Goal: Task Accomplishment & Management: Manage account settings

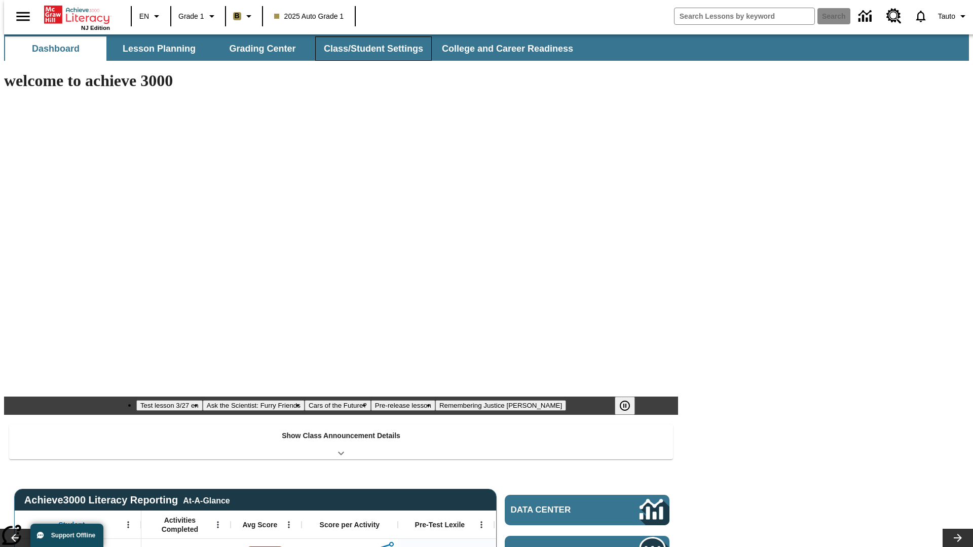
click at [368, 49] on button "Class/Student Settings" at bounding box center [373, 48] width 117 height 24
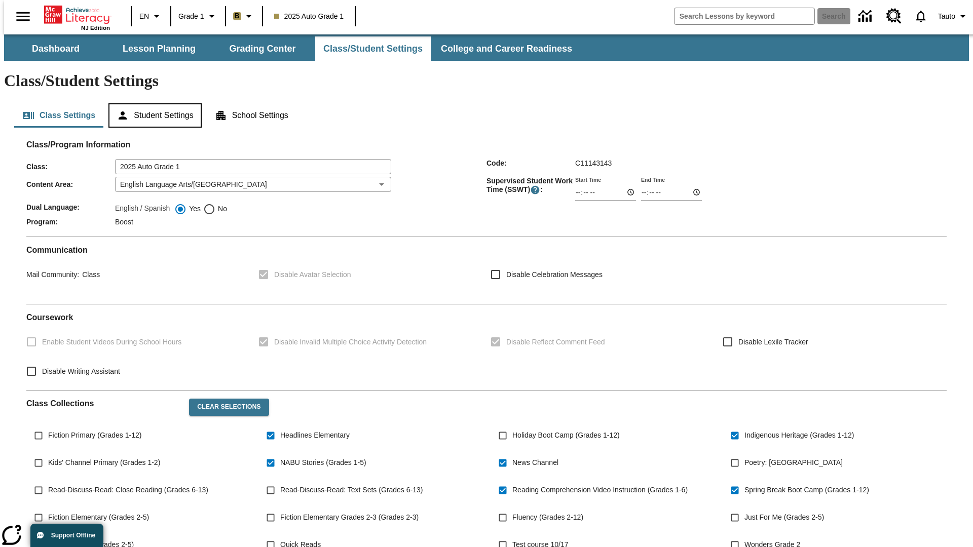
click at [152, 103] on button "Student Settings" at bounding box center [154, 115] width 93 height 24
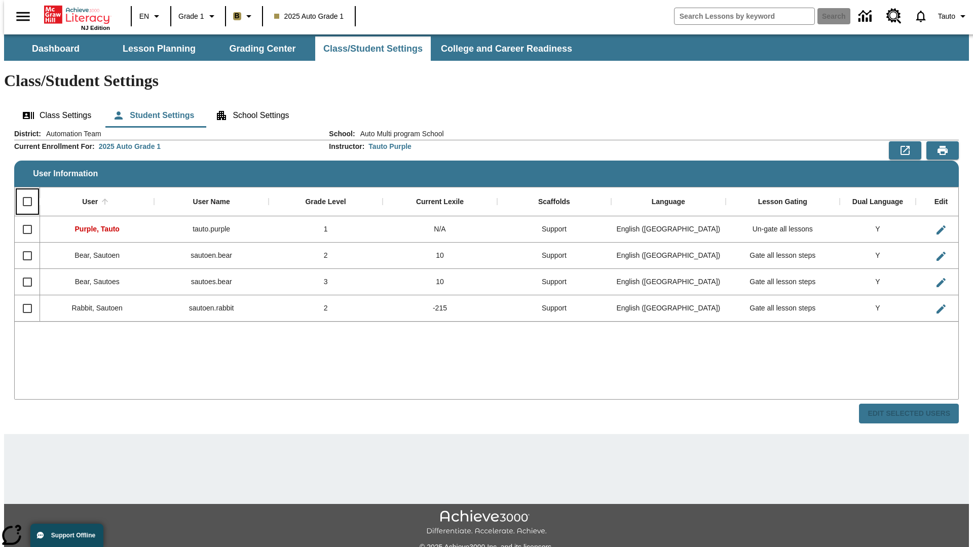
click at [23, 191] on input "Select all rows" at bounding box center [27, 201] width 21 height 21
checkbox input "true"
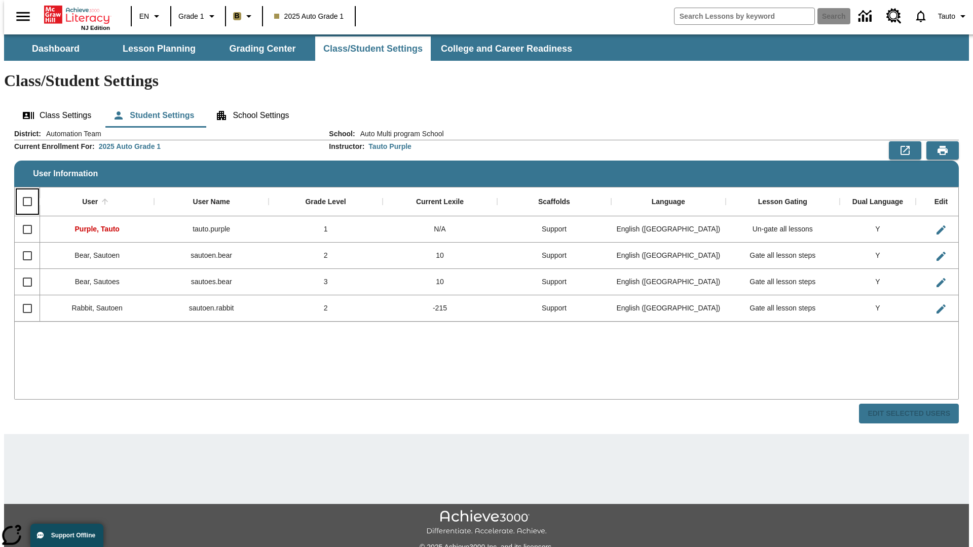
checkbox input "true"
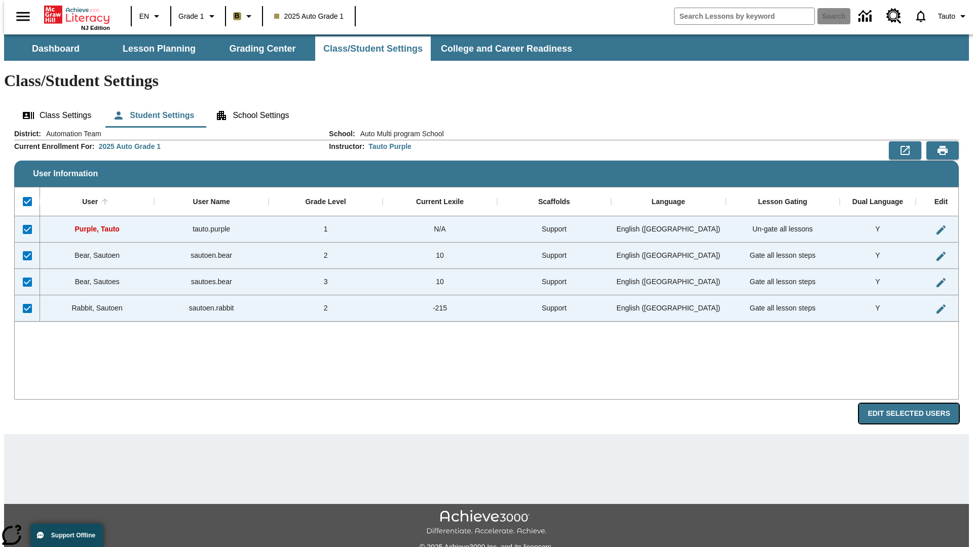
click at [916, 404] on button "Edit Selected Users" at bounding box center [909, 414] width 100 height 20
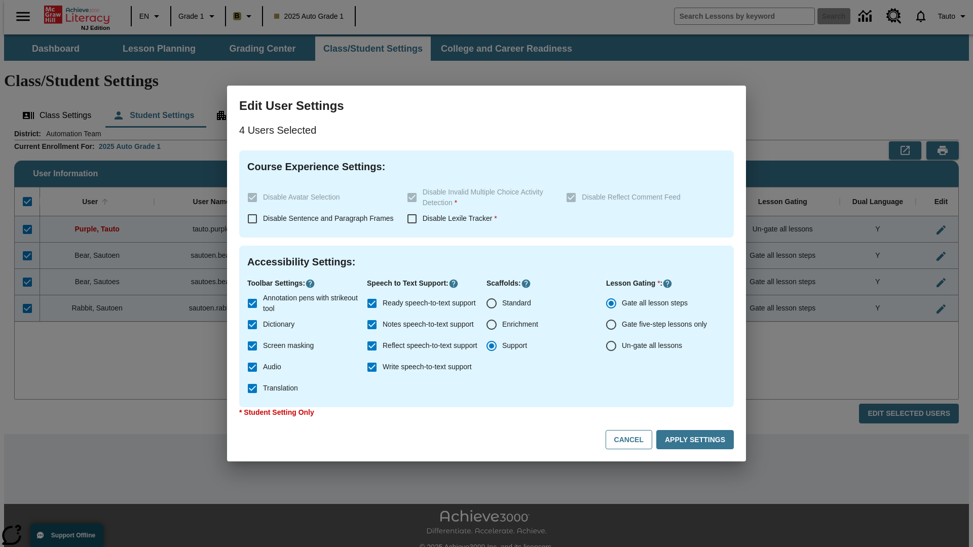
click at [491, 325] on input "Enrichment" at bounding box center [491, 324] width 21 height 21
click at [633, 440] on button "Cancel" at bounding box center [628, 440] width 47 height 20
radio input "false"
radio input "true"
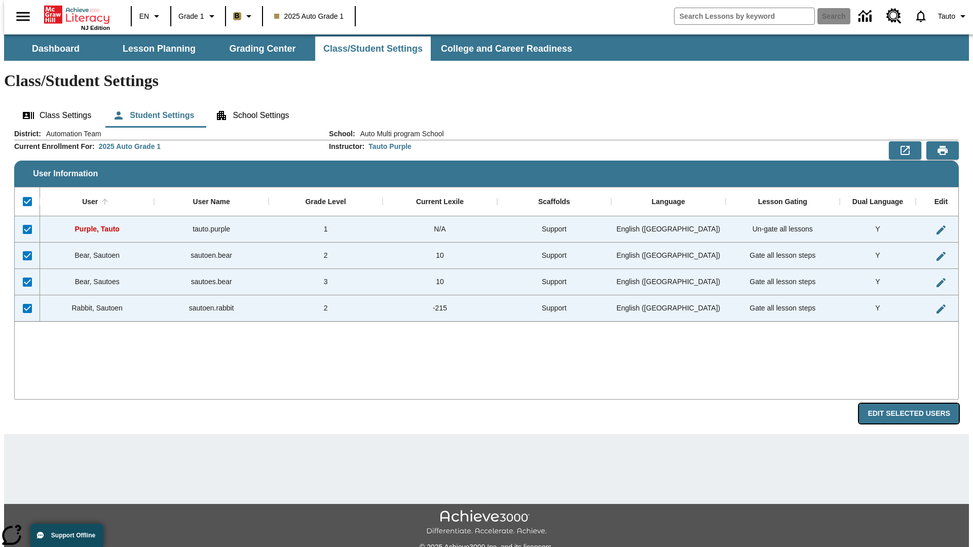
click at [916, 404] on button "Edit Selected Users" at bounding box center [909, 414] width 100 height 20
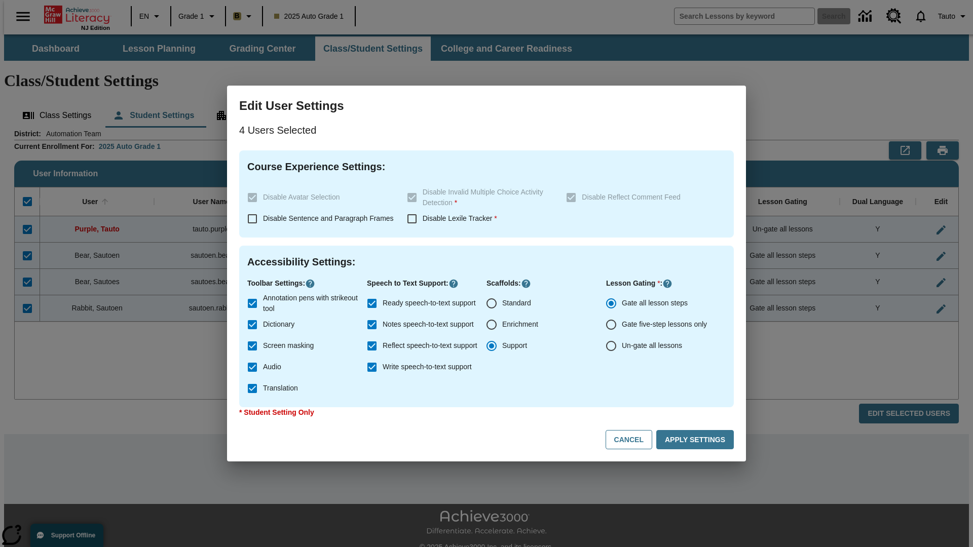
click at [491, 325] on input "Enrichment" at bounding box center [491, 324] width 21 height 21
radio input "true"
click at [697, 440] on button "Apply Settings" at bounding box center [695, 440] width 78 height 20
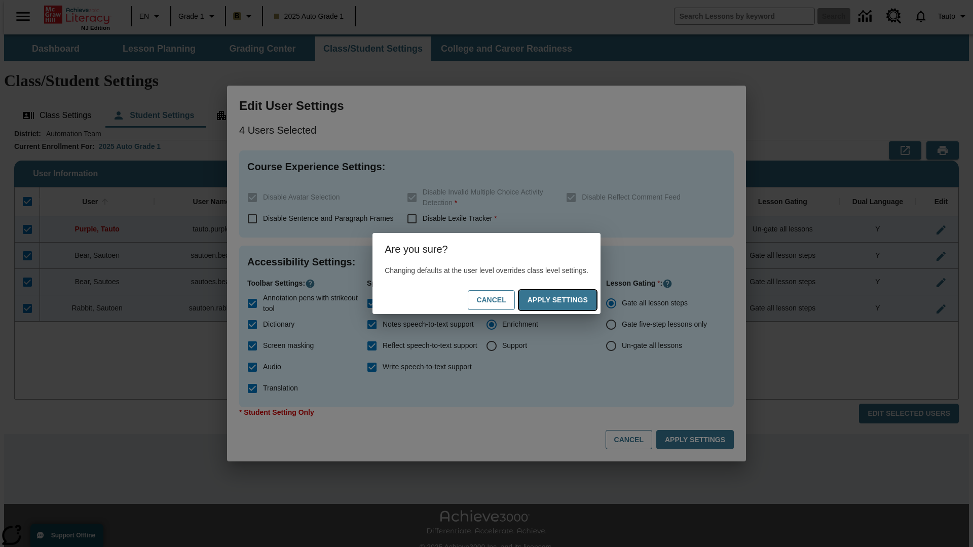
click at [567, 300] on button "Apply Settings" at bounding box center [558, 300] width 78 height 20
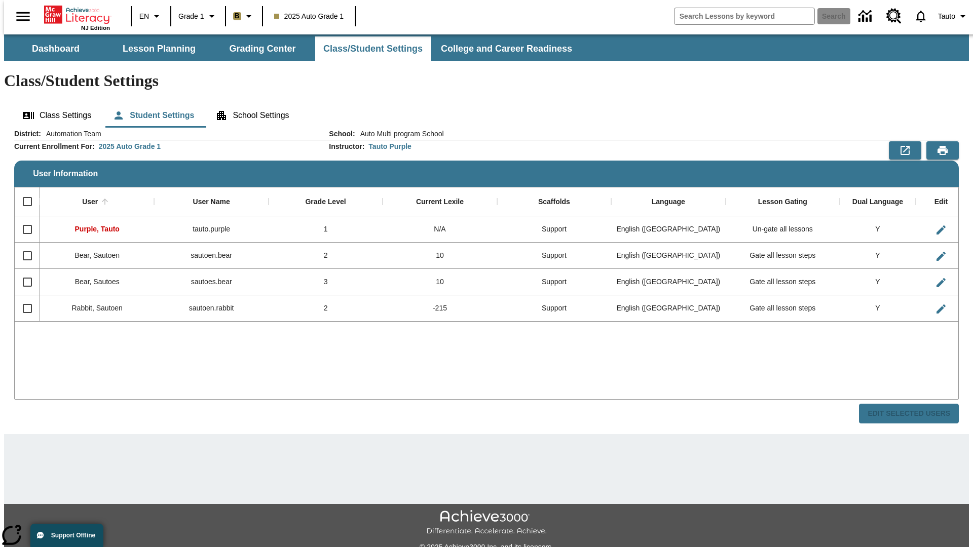
checkbox input "false"
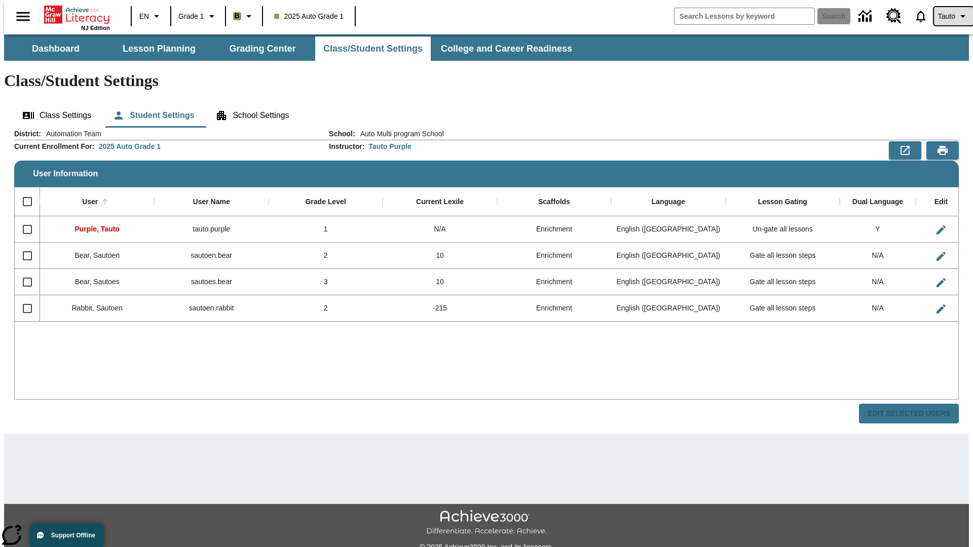
click at [948, 16] on span "Tauto" at bounding box center [946, 16] width 17 height 11
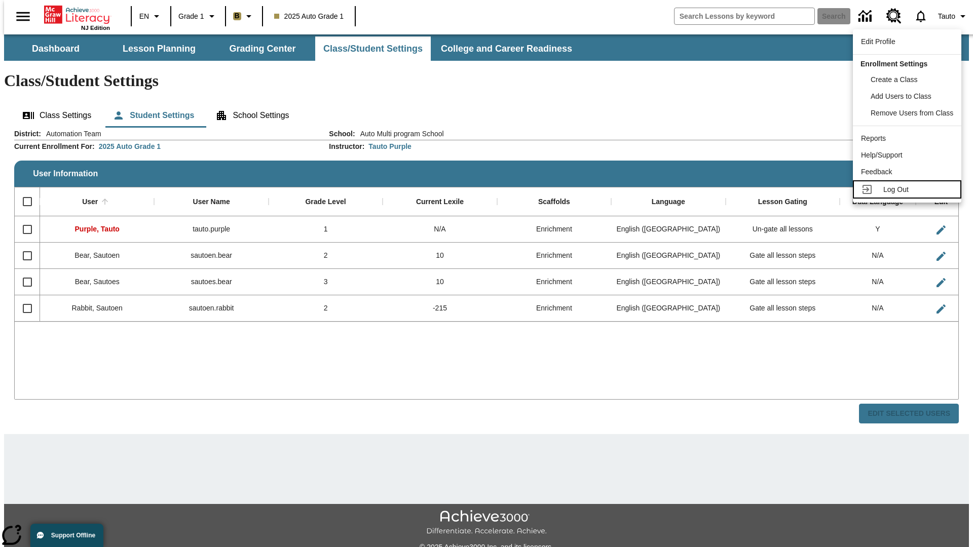
click at [908, 189] on span "Log Out" at bounding box center [895, 189] width 25 height 8
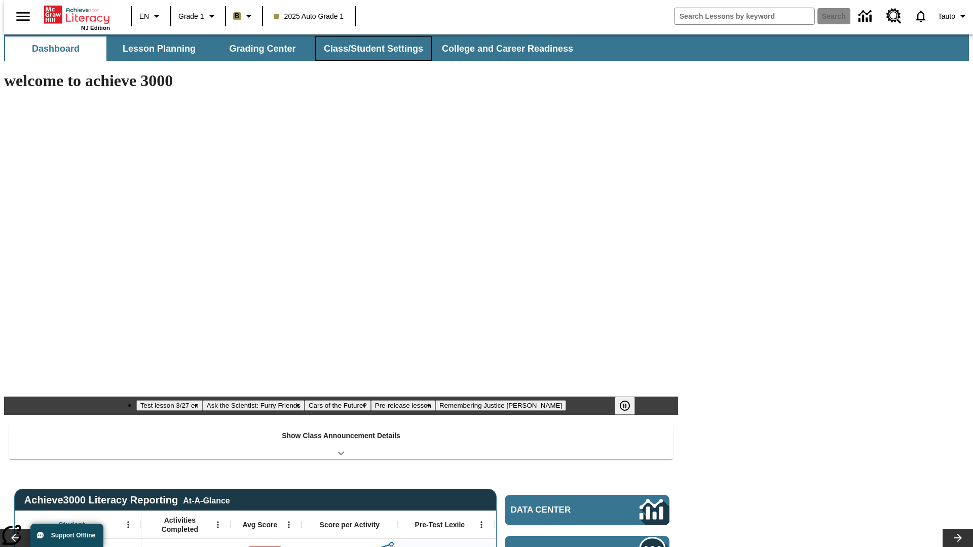
click at [368, 49] on button "Class/Student Settings" at bounding box center [373, 48] width 117 height 24
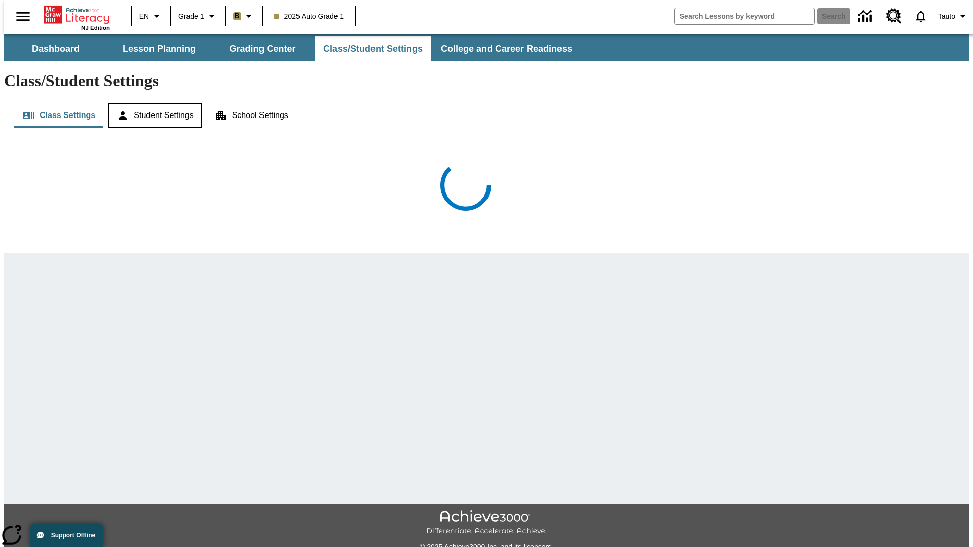
click at [152, 103] on button "Student Settings" at bounding box center [154, 115] width 93 height 24
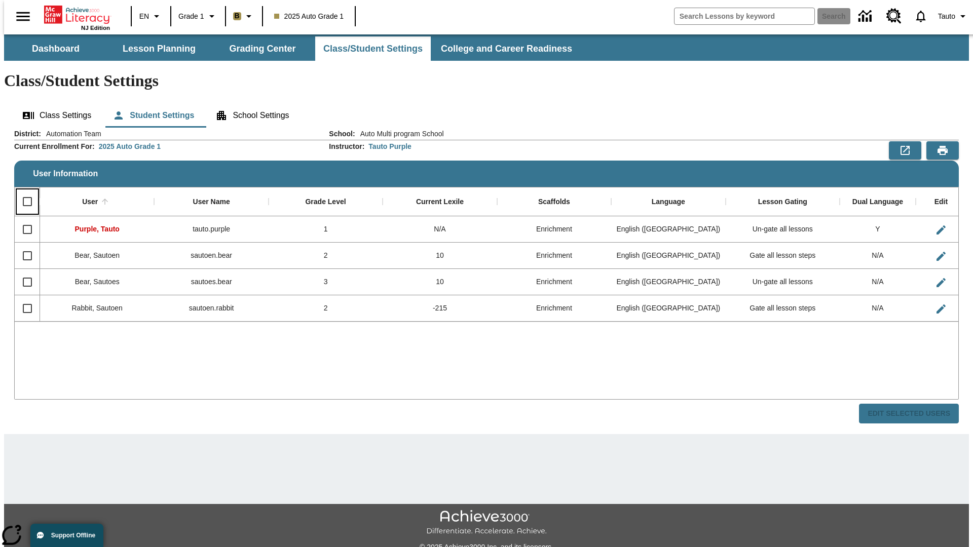
click at [23, 191] on input "Select all rows" at bounding box center [27, 201] width 21 height 21
checkbox input "true"
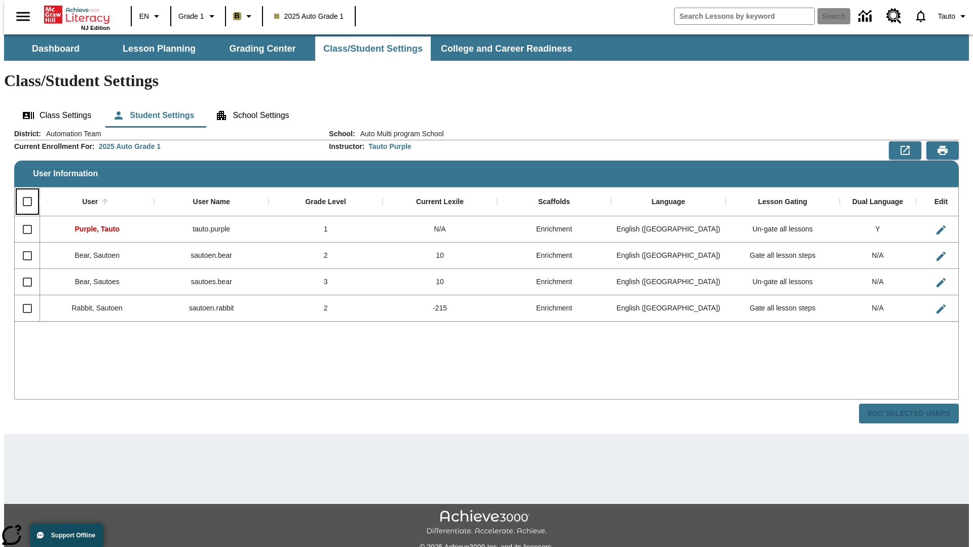
checkbox input "true"
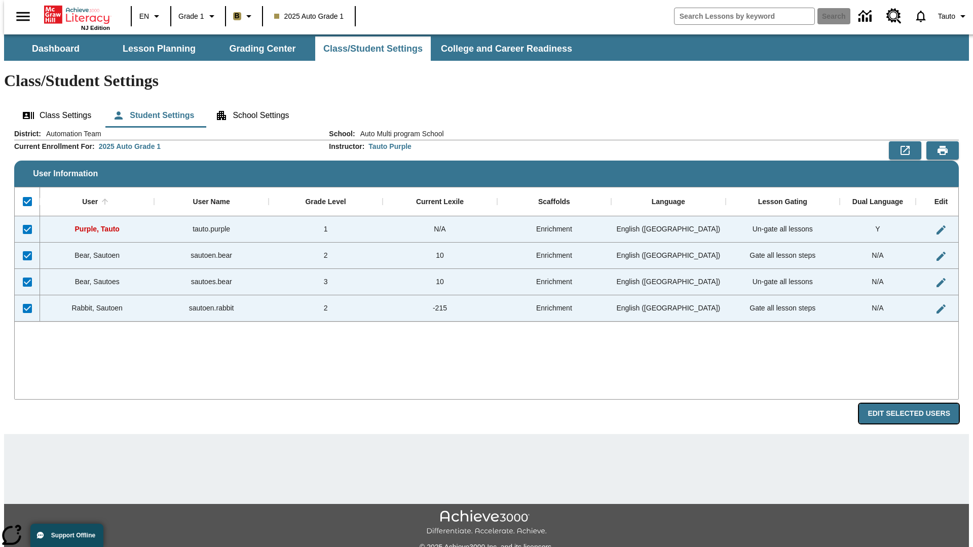
click at [916, 404] on button "Edit Selected Users" at bounding box center [909, 414] width 100 height 20
